Goal: Transaction & Acquisition: Purchase product/service

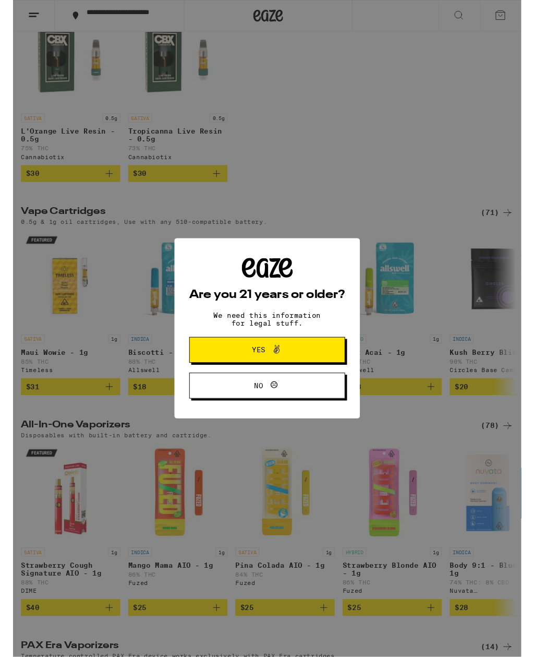
scroll to position [162, 0]
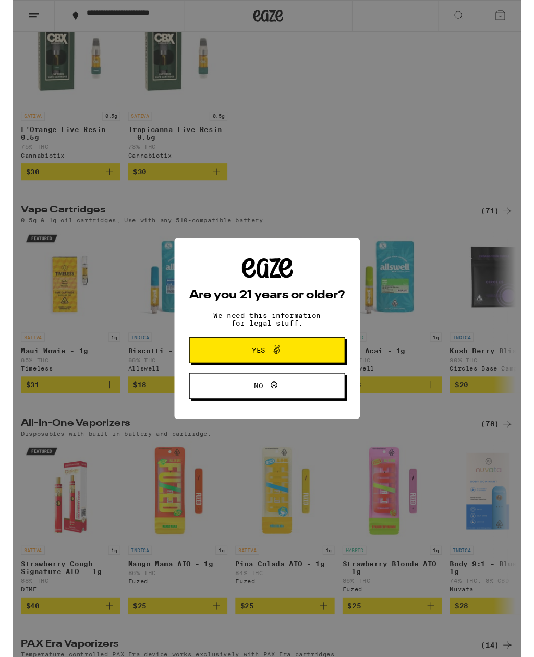
click at [337, 367] on button "Yes" at bounding box center [267, 367] width 164 height 27
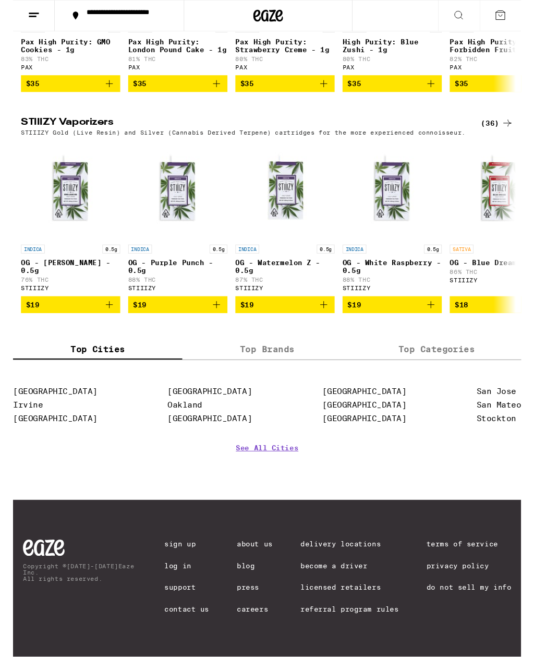
scroll to position [959, 0]
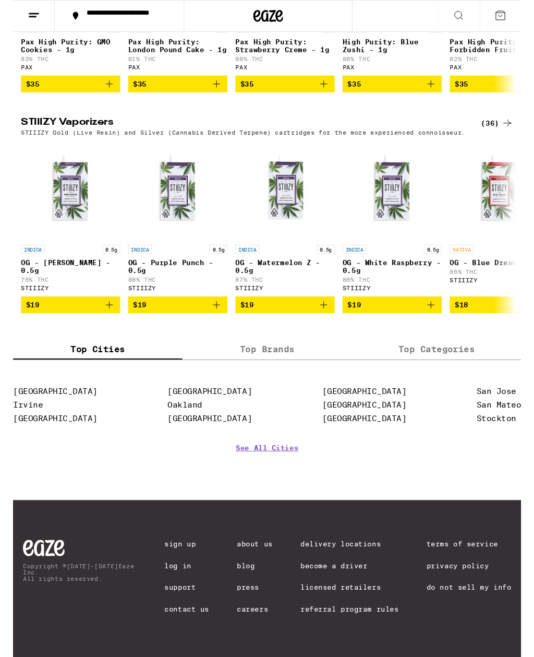
click at [46, 218] on img "Open page for OG - King Louis XIII - 0.5g from STIIIZY" at bounding box center [60, 200] width 104 height 104
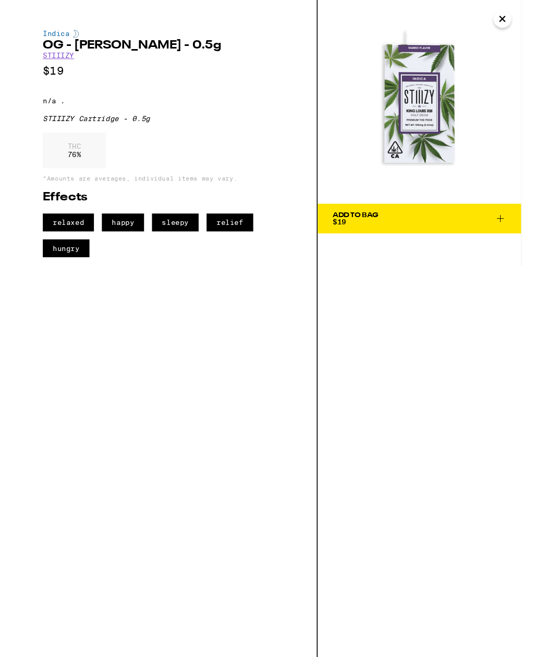
click at [40, 366] on div "Indica OG - [PERSON_NAME] - 0.5g STIIIZY $19 n/a . STIIIZY Cartridge - 0.5g THC…" at bounding box center [160, 345] width 320 height 690
click at [46, 335] on div "Indica OG - [PERSON_NAME] - 0.5g STIIIZY $19 n/a . STIIIZY Cartridge - 0.5g THC…" at bounding box center [160, 345] width 320 height 690
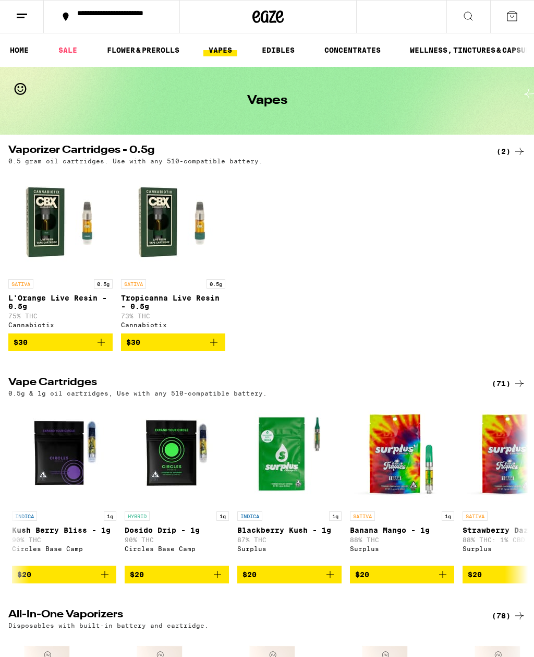
click at [286, 50] on link "EDIBLES" at bounding box center [278, 50] width 43 height 13
